Goal: Navigation & Orientation: Find specific page/section

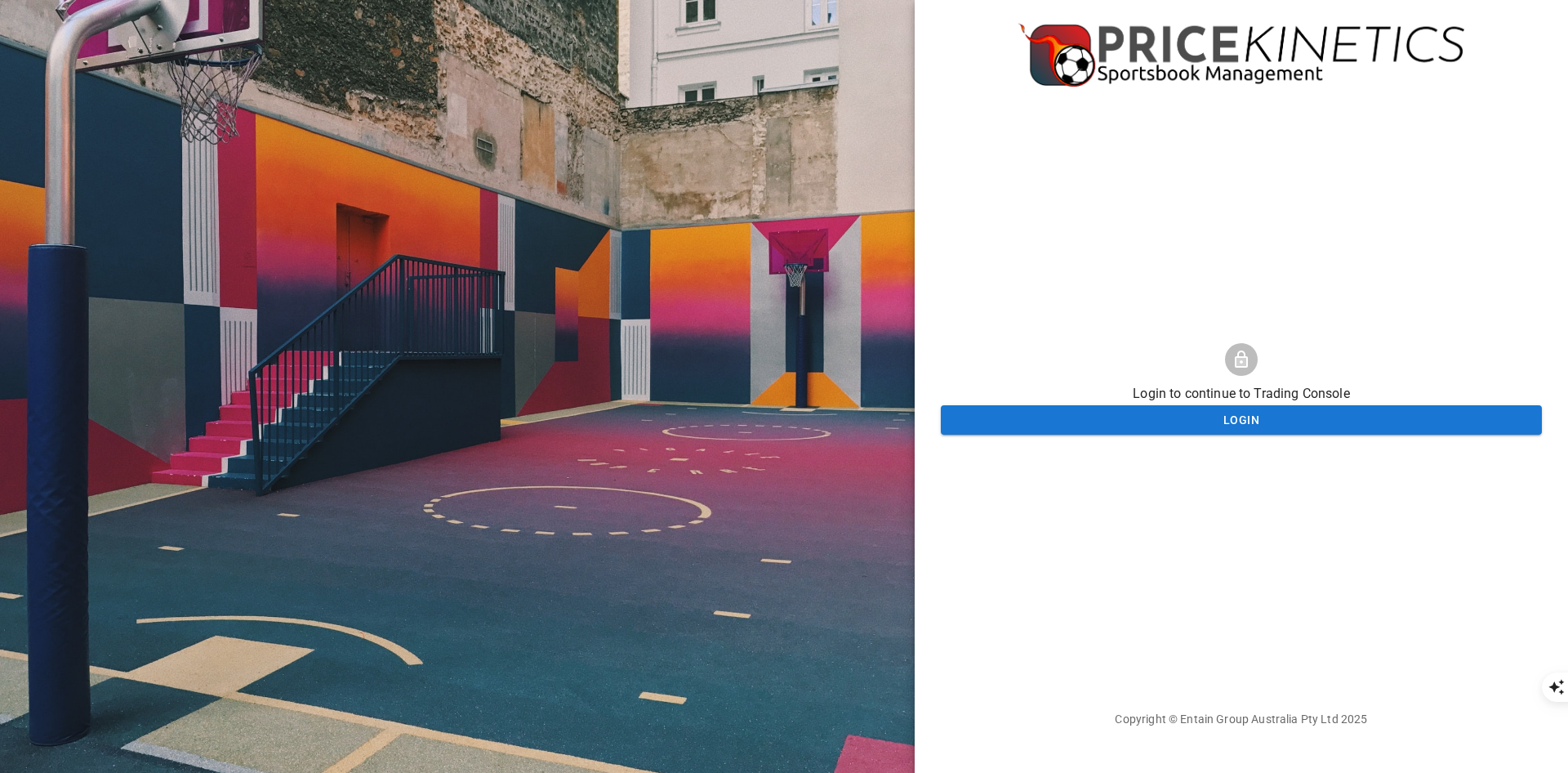
click at [906, 183] on div at bounding box center [457, 386] width 915 height 773
